Goal: Navigation & Orientation: Locate item on page

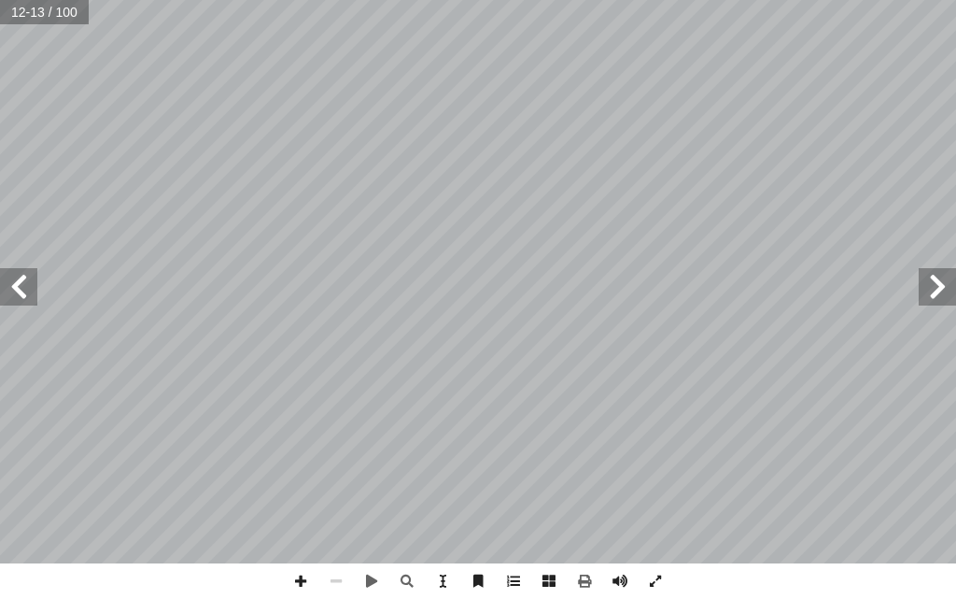
click at [923, 299] on span at bounding box center [937, 286] width 37 height 37
click at [21, 282] on span at bounding box center [18, 286] width 37 height 37
click at [939, 289] on span at bounding box center [937, 286] width 37 height 37
